Goal: Complete application form

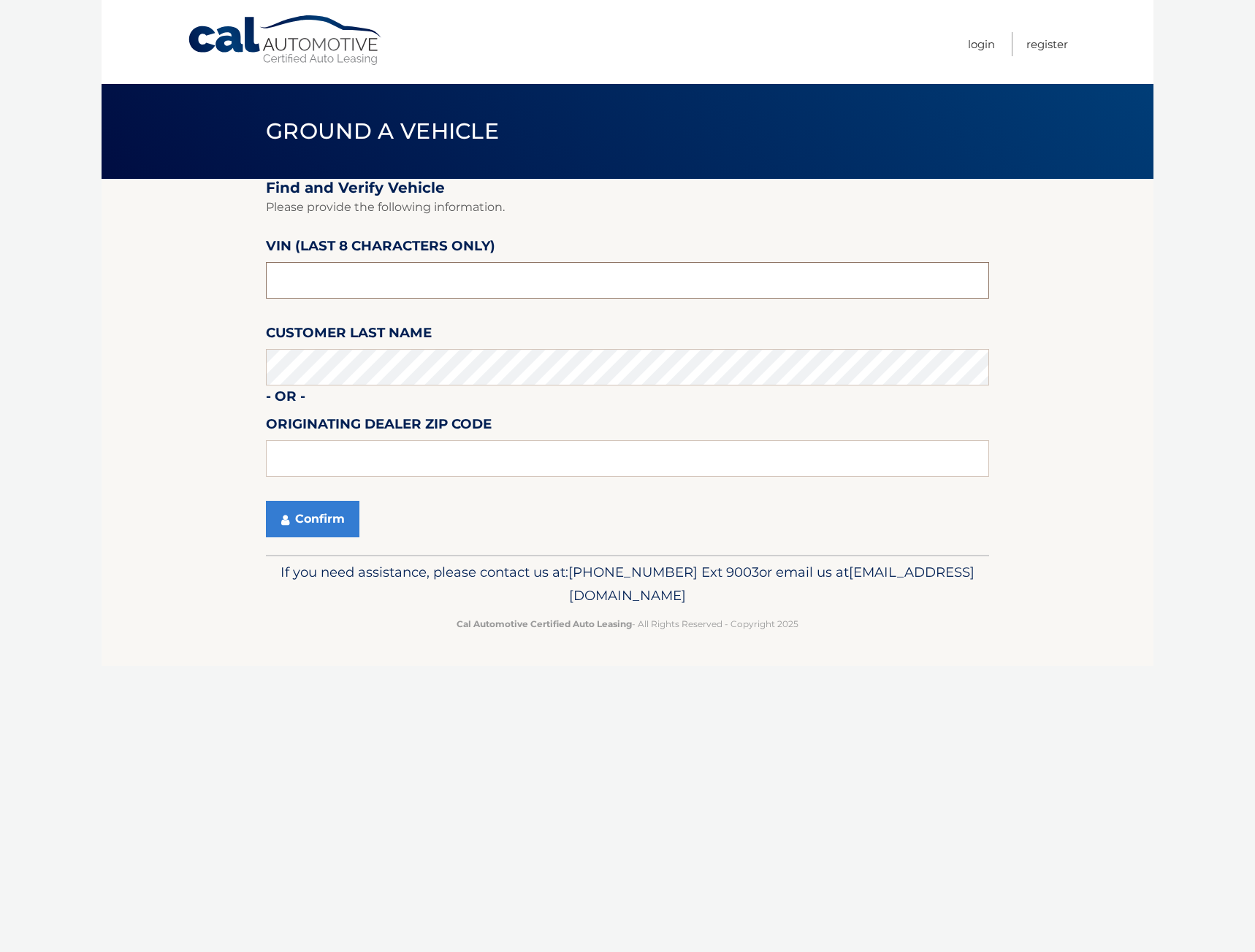
click at [407, 273] on input "text" at bounding box center [628, 280] width 723 height 36
paste input "1C4RJJBG"
click at [318, 282] on input "1C4RJJBG" at bounding box center [628, 280] width 723 height 36
type input "p8811675"
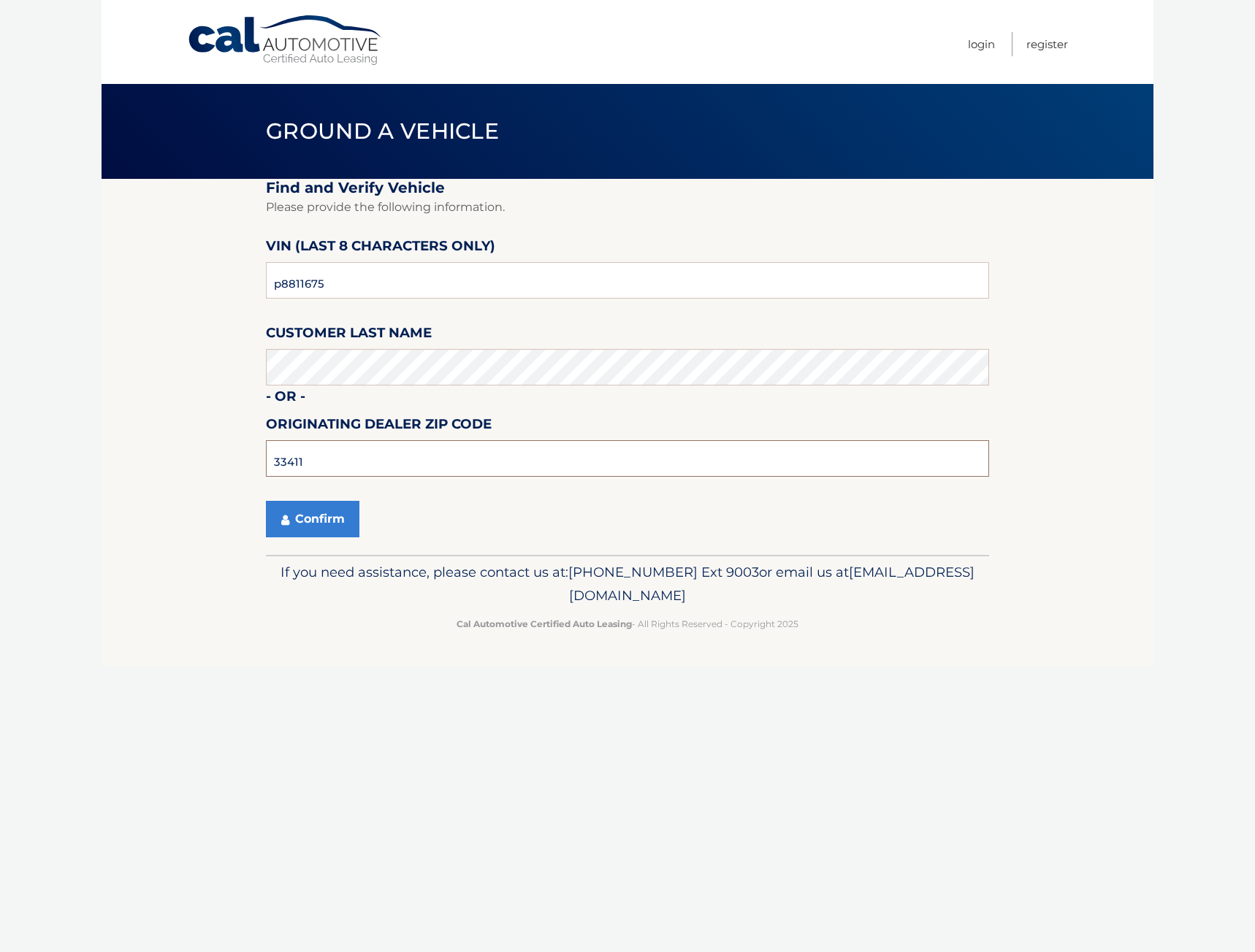
type input "33411"
click at [334, 518] on button "Confirm" at bounding box center [312, 519] width 93 height 36
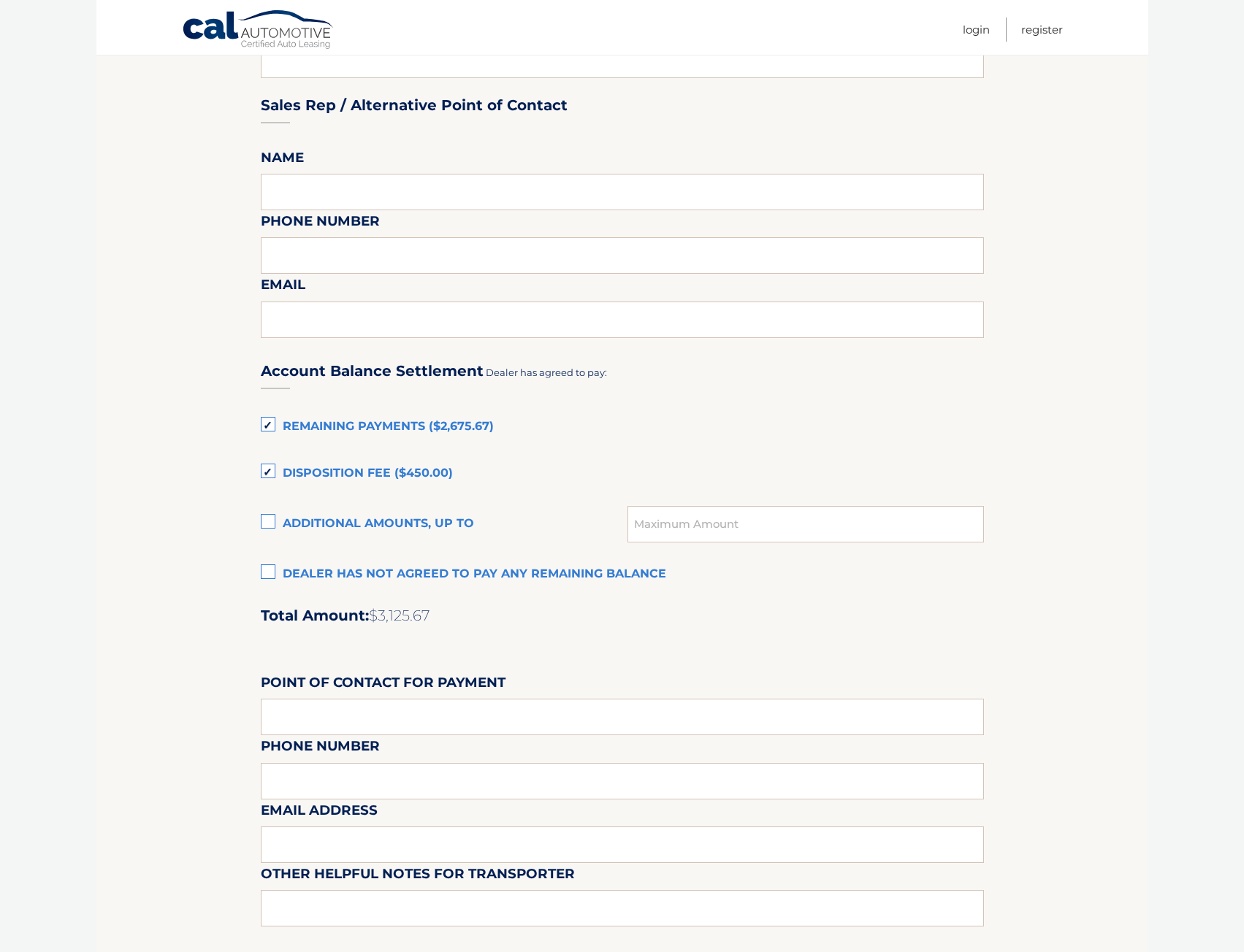
scroll to position [730, 0]
